Goal: Task Accomplishment & Management: Manage account settings

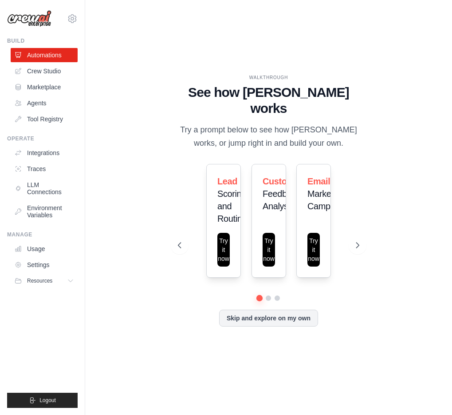
click at [170, 215] on div "WALKTHROUGH See how CrewAI works Try a prompt below to see how CrewAI works, or…" at bounding box center [268, 207] width 203 height 266
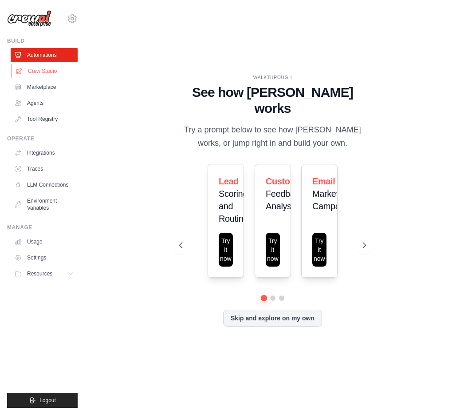
click at [46, 74] on link "Crew Studio" at bounding box center [45, 71] width 67 height 14
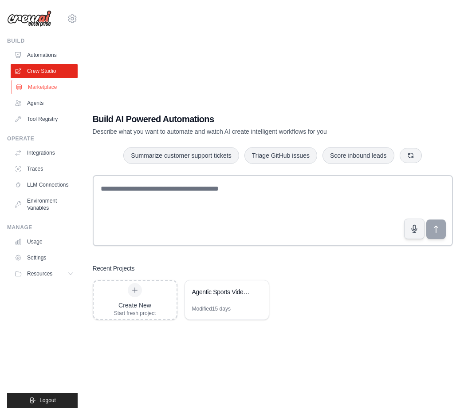
click at [43, 86] on link "Marketplace" at bounding box center [45, 87] width 67 height 14
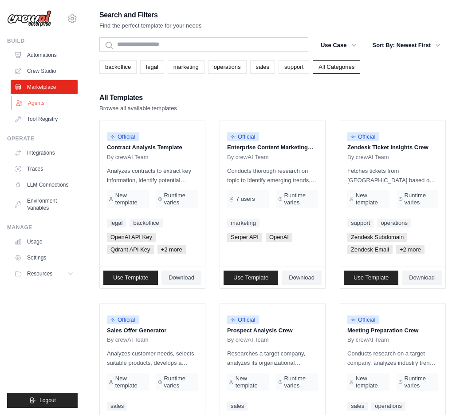
click at [40, 103] on link "Agents" at bounding box center [45, 103] width 67 height 14
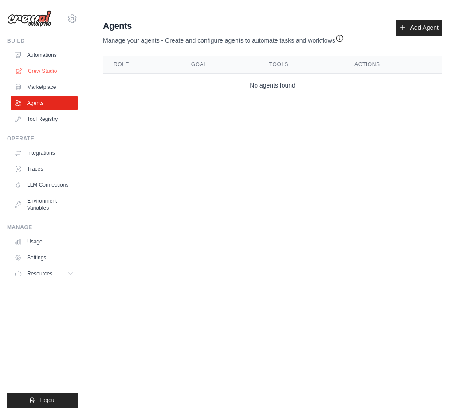
click at [50, 77] on link "Crew Studio" at bounding box center [45, 71] width 67 height 14
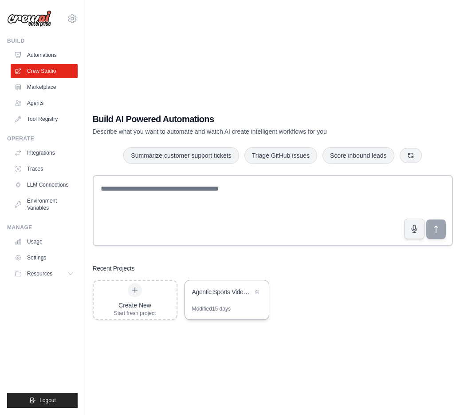
click at [208, 287] on div "Agentic Sports Video Analysis System" at bounding box center [227, 292] width 84 height 25
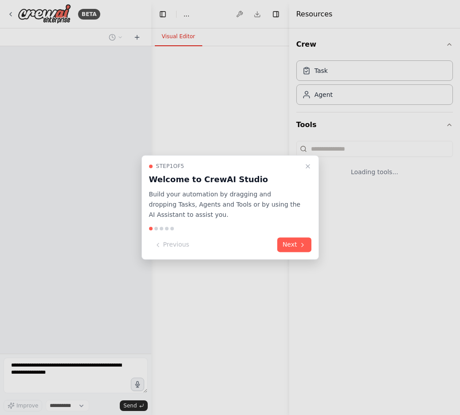
select select "****"
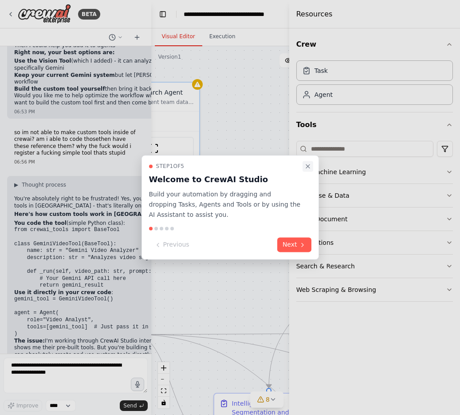
click at [310, 163] on icon "Close walkthrough" at bounding box center [308, 165] width 7 height 7
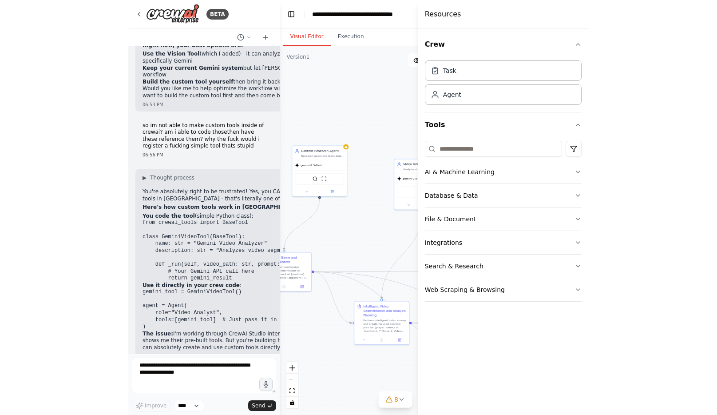
scroll to position [1546, 0]
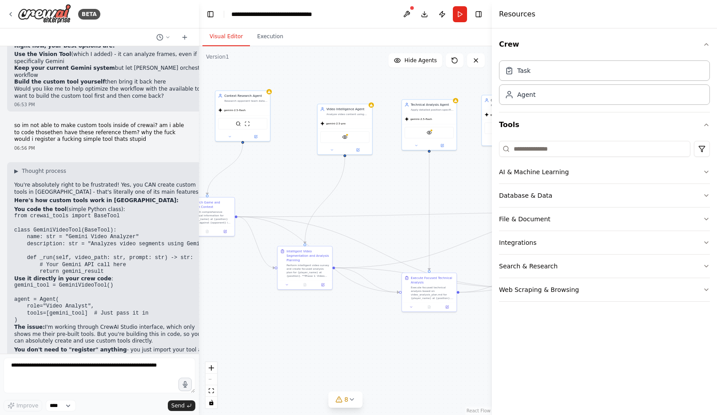
drag, startPoint x: 288, startPoint y: 232, endPoint x: 294, endPoint y: 168, distance: 63.7
click at [294, 168] on div ".deletable-edge-delete-btn { width: 20px; height: 20px; border: 0px solid #ffff…" at bounding box center [345, 230] width 293 height 368
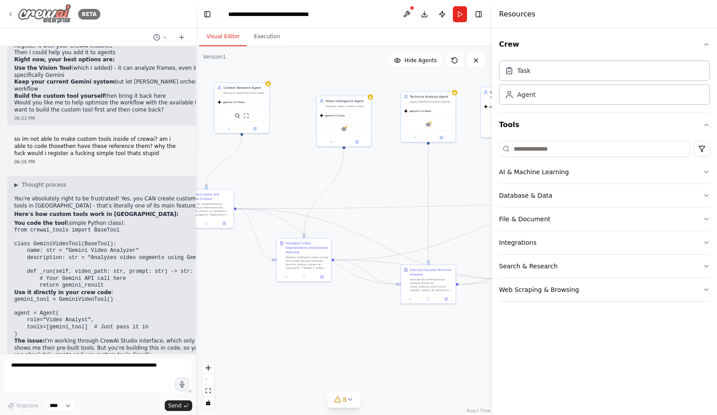
scroll to position [2288, 0]
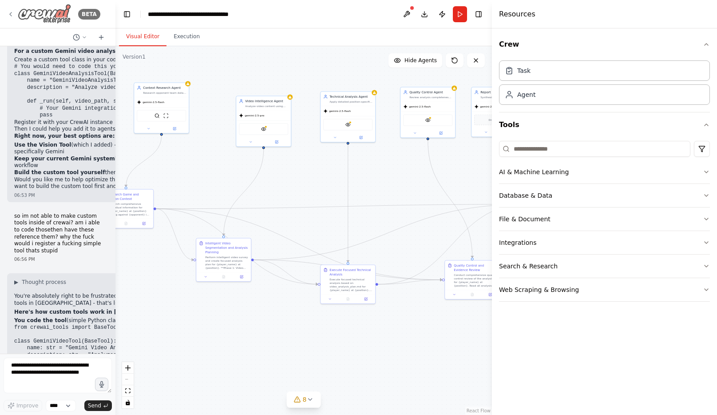
drag, startPoint x: 196, startPoint y: 21, endPoint x: 46, endPoint y: 20, distance: 150.1
click at [46, 20] on div "BETA Hello! I'm the CrewAI assistant. What kind of automation do you want to bu…" at bounding box center [57, 207] width 115 height 415
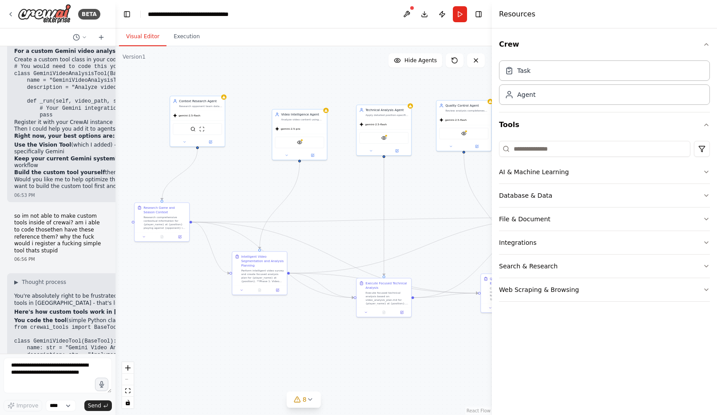
drag, startPoint x: 298, startPoint y: 163, endPoint x: 331, endPoint y: 176, distance: 34.7
click at [331, 176] on div ".deletable-edge-delete-btn { width: 20px; height: 20px; border: 0px solid #ffff…" at bounding box center [303, 230] width 376 height 368
click at [460, 16] on button "Toggle Right Sidebar" at bounding box center [478, 14] width 12 height 12
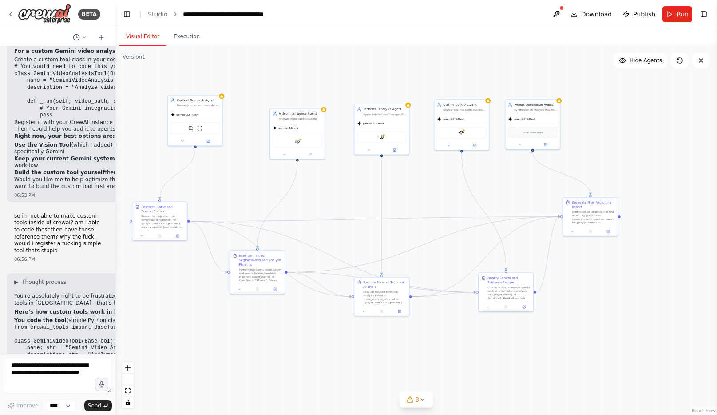
click at [460, 391] on div ".deletable-edge-delete-btn { width: 20px; height: 20px; border: 0px solid #ffff…" at bounding box center [416, 230] width 602 height 368
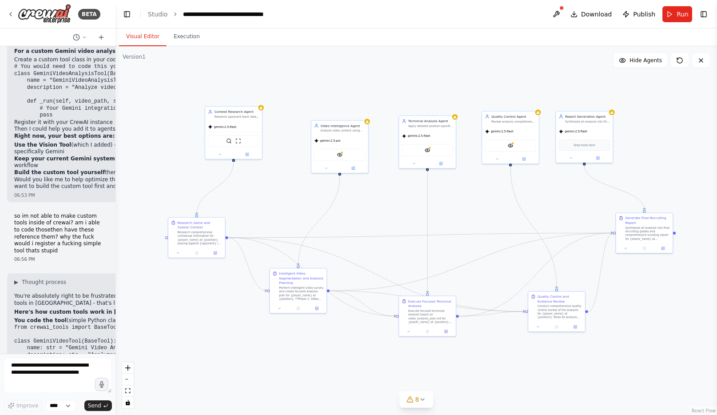
drag, startPoint x: 234, startPoint y: 182, endPoint x: 273, endPoint y: 196, distance: 42.1
click at [273, 196] on div ".deletable-edge-delete-btn { width: 20px; height: 20px; border: 0px solid #ffff…" at bounding box center [416, 230] width 602 height 368
click at [194, 42] on button "Execution" at bounding box center [186, 37] width 40 height 19
click at [149, 40] on button "Visual Editor" at bounding box center [143, 37] width 48 height 19
click at [239, 143] on div "SerperDevTool ScrapeWebsiteTool" at bounding box center [232, 140] width 51 height 12
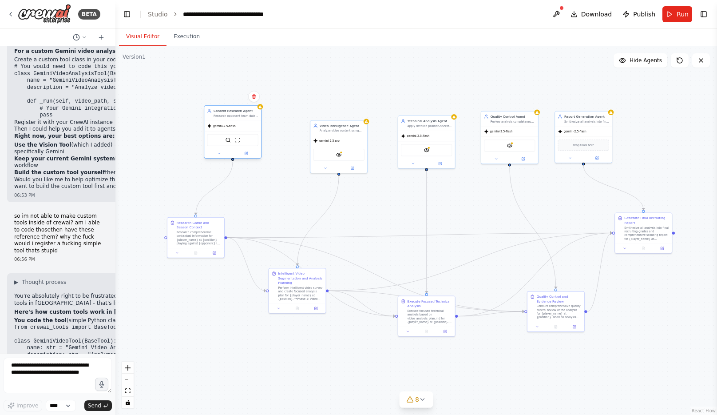
click at [241, 137] on div "SerperDevTool ScrapeWebsiteTool" at bounding box center [232, 140] width 51 height 12
click at [235, 126] on span "gemini-2.5-flash" at bounding box center [224, 126] width 23 height 4
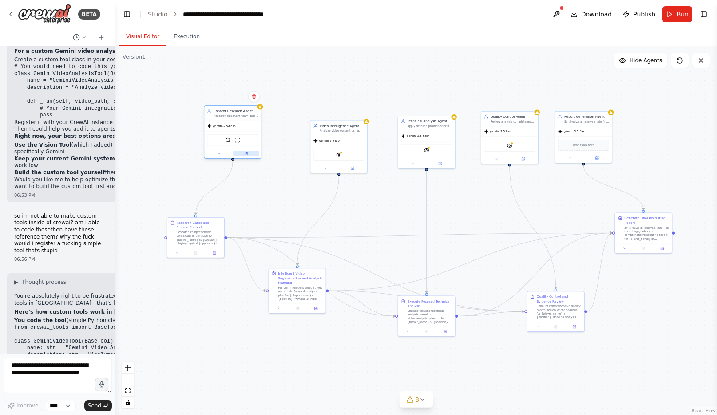
click at [246, 155] on icon at bounding box center [246, 153] width 3 height 3
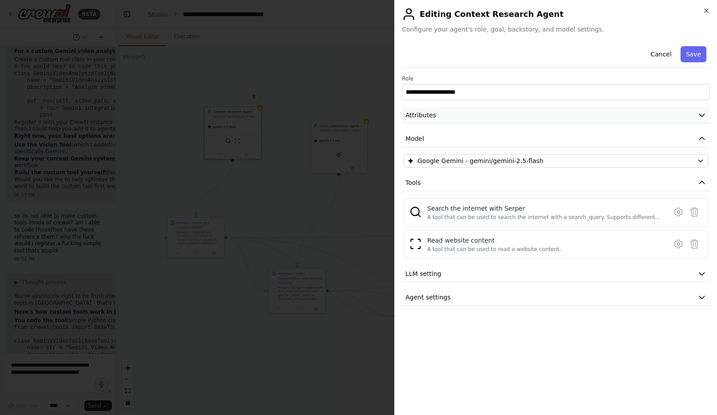
click at [448, 112] on button "Attributes" at bounding box center [556, 115] width 308 height 16
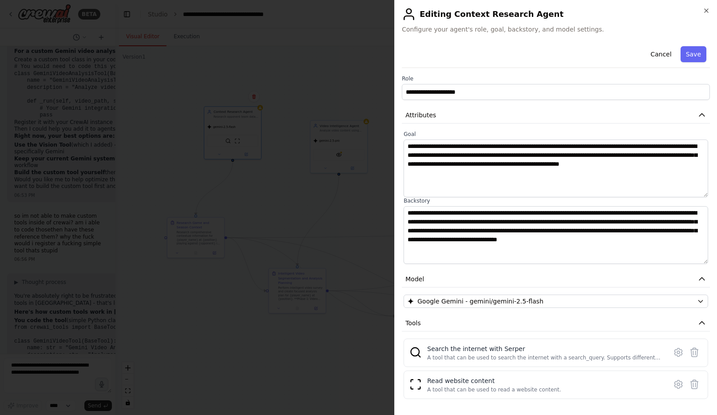
scroll to position [45, 0]
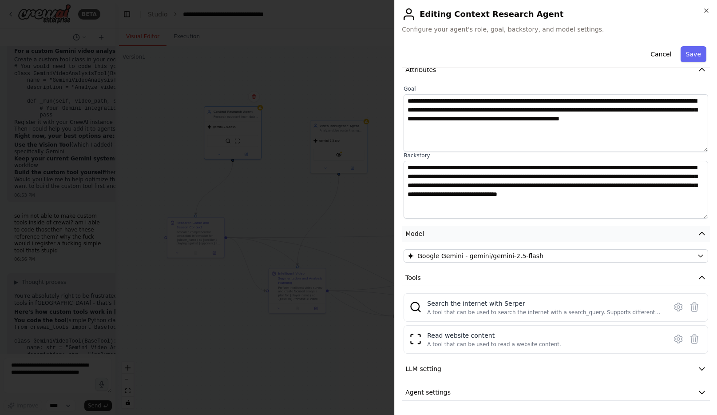
click at [448, 234] on button "Model" at bounding box center [556, 234] width 308 height 16
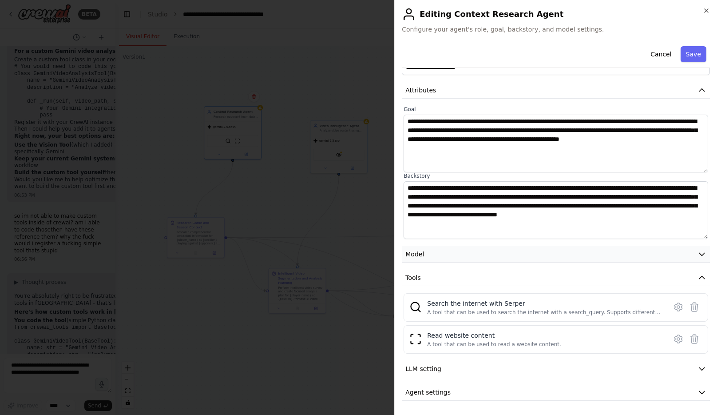
scroll to position [25, 0]
click at [442, 278] on button "Tools" at bounding box center [556, 277] width 308 height 16
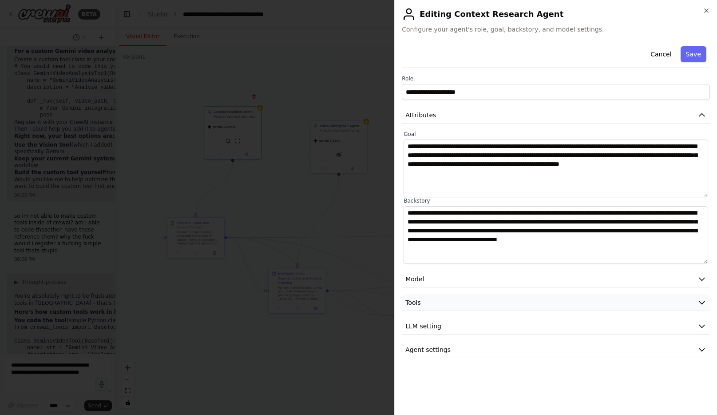
click at [433, 297] on button "Tools" at bounding box center [556, 302] width 308 height 16
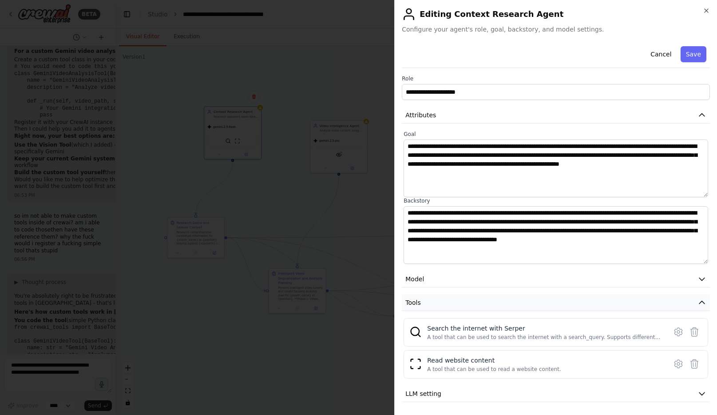
scroll to position [25, 0]
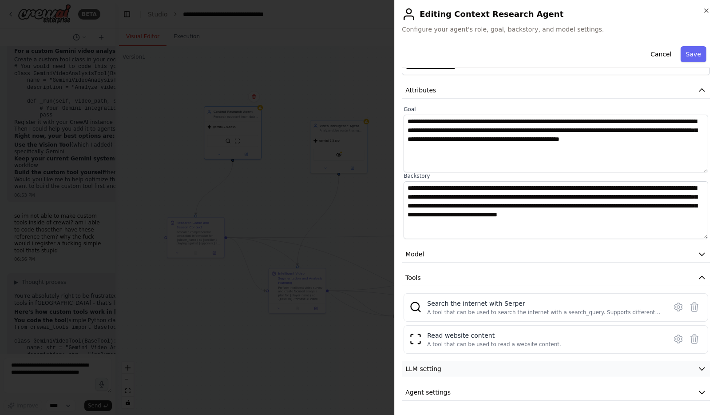
click at [436, 369] on span "LLM setting" at bounding box center [423, 368] width 36 height 9
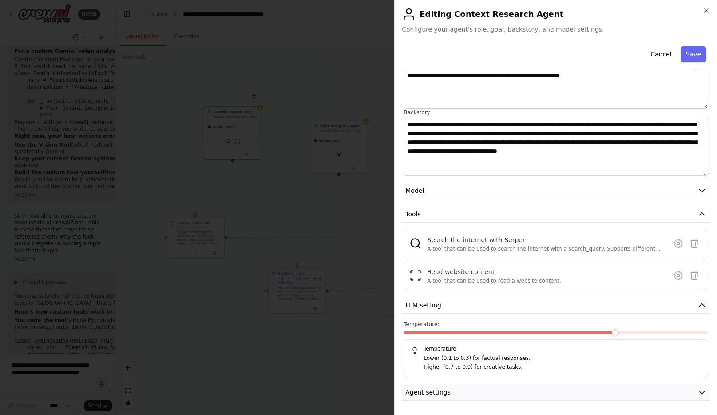
click at [433, 393] on span "Agent settings" at bounding box center [427, 392] width 45 height 9
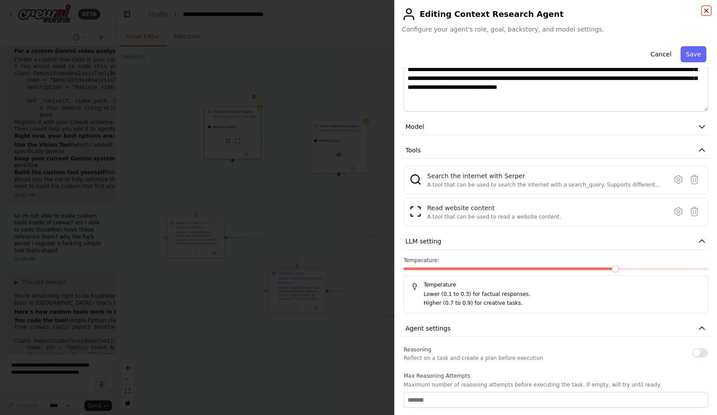
click at [460, 11] on icon "button" at bounding box center [706, 10] width 7 height 7
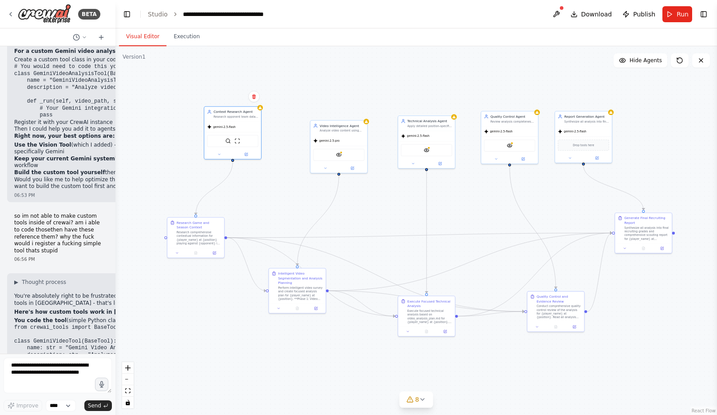
click at [197, 123] on div ".deletable-edge-delete-btn { width: 20px; height: 20px; border: 0px solid #ffff…" at bounding box center [416, 230] width 602 height 368
click at [162, 131] on div ".deletable-edge-delete-btn { width: 20px; height: 20px; border: 0px solid #ffff…" at bounding box center [416, 230] width 602 height 368
drag, startPoint x: 162, startPoint y: 131, endPoint x: 177, endPoint y: 140, distance: 18.4
click at [177, 140] on div ".deletable-edge-delete-btn { width: 20px; height: 20px; border: 0px solid #ffff…" at bounding box center [416, 230] width 602 height 368
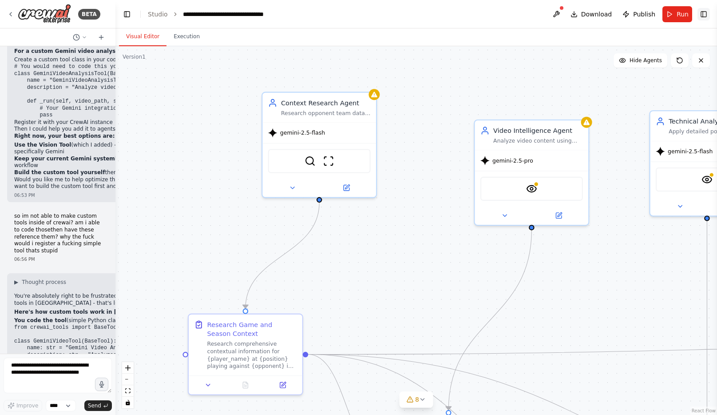
click at [460, 15] on button "Toggle Right Sidebar" at bounding box center [703, 14] width 12 height 12
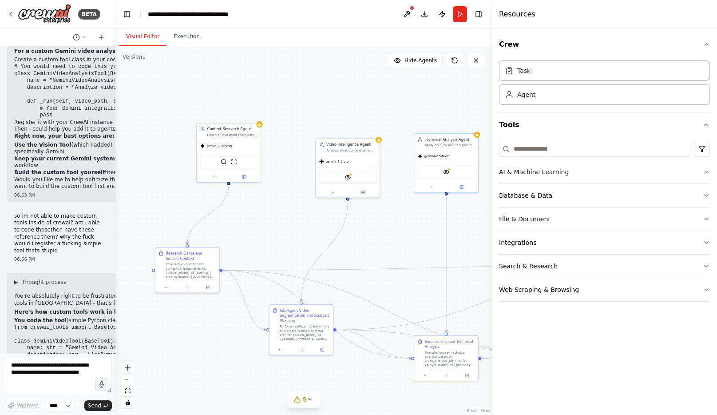
drag, startPoint x: 424, startPoint y: 195, endPoint x: 288, endPoint y: 198, distance: 135.9
click at [288, 198] on div ".deletable-edge-delete-btn { width: 20px; height: 20px; border: 0px solid #ffff…" at bounding box center [303, 230] width 376 height 368
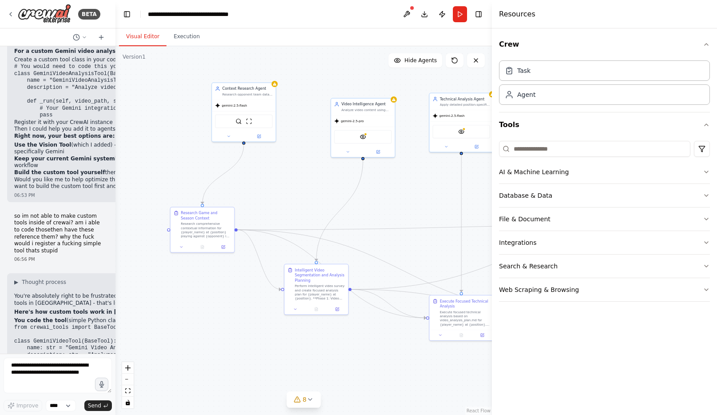
drag, startPoint x: 260, startPoint y: 243, endPoint x: 275, endPoint y: 202, distance: 43.5
click at [275, 202] on div ".deletable-edge-delete-btn { width: 20px; height: 20px; border: 0px solid #ffff…" at bounding box center [303, 230] width 376 height 368
click at [134, 16] on header "**********" at bounding box center [303, 14] width 376 height 28
click at [128, 15] on button "Toggle Left Sidebar" at bounding box center [127, 14] width 12 height 12
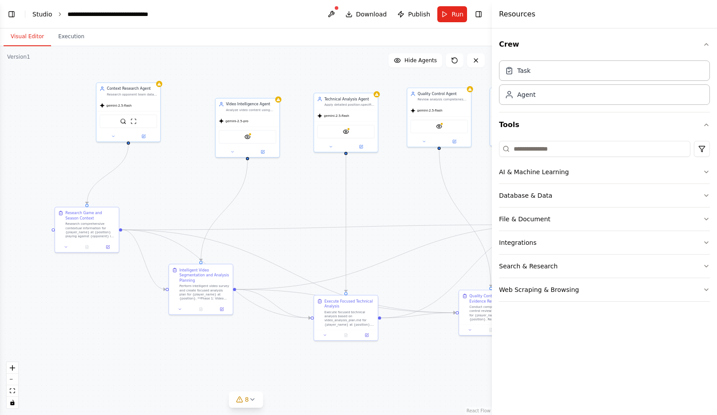
click at [46, 16] on link "Studio" at bounding box center [42, 14] width 20 height 7
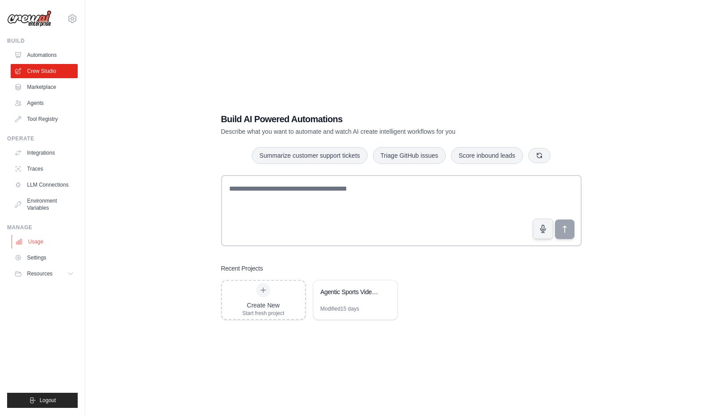
click at [45, 242] on link "Usage" at bounding box center [45, 241] width 67 height 14
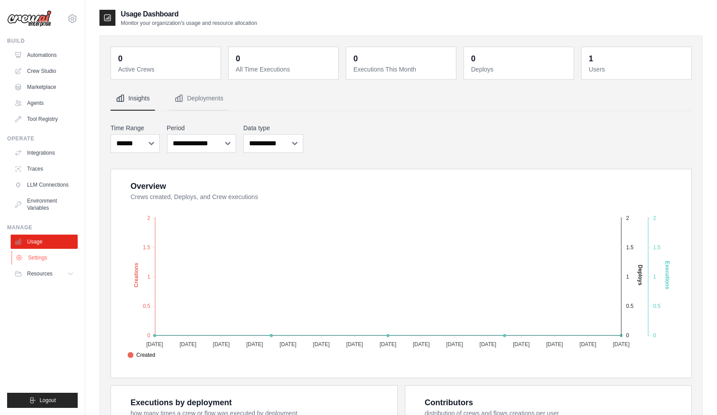
click at [41, 256] on link "Settings" at bounding box center [45, 257] width 67 height 14
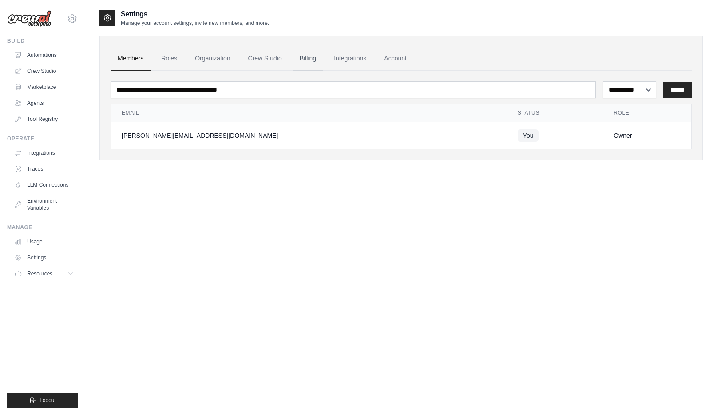
click at [310, 65] on link "Billing" at bounding box center [308, 59] width 31 height 24
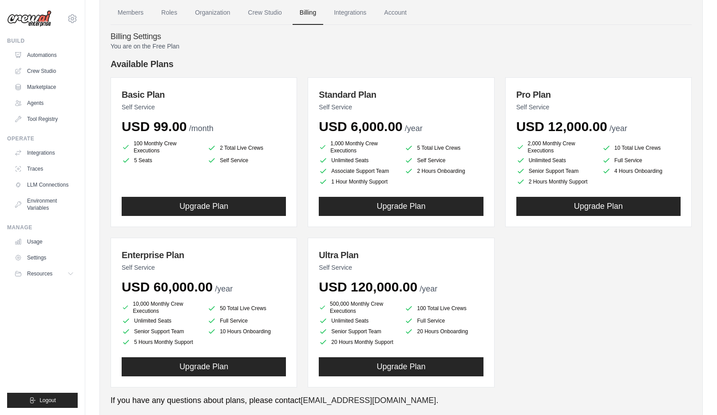
scroll to position [58, 0]
